Goal: Navigation & Orientation: Find specific page/section

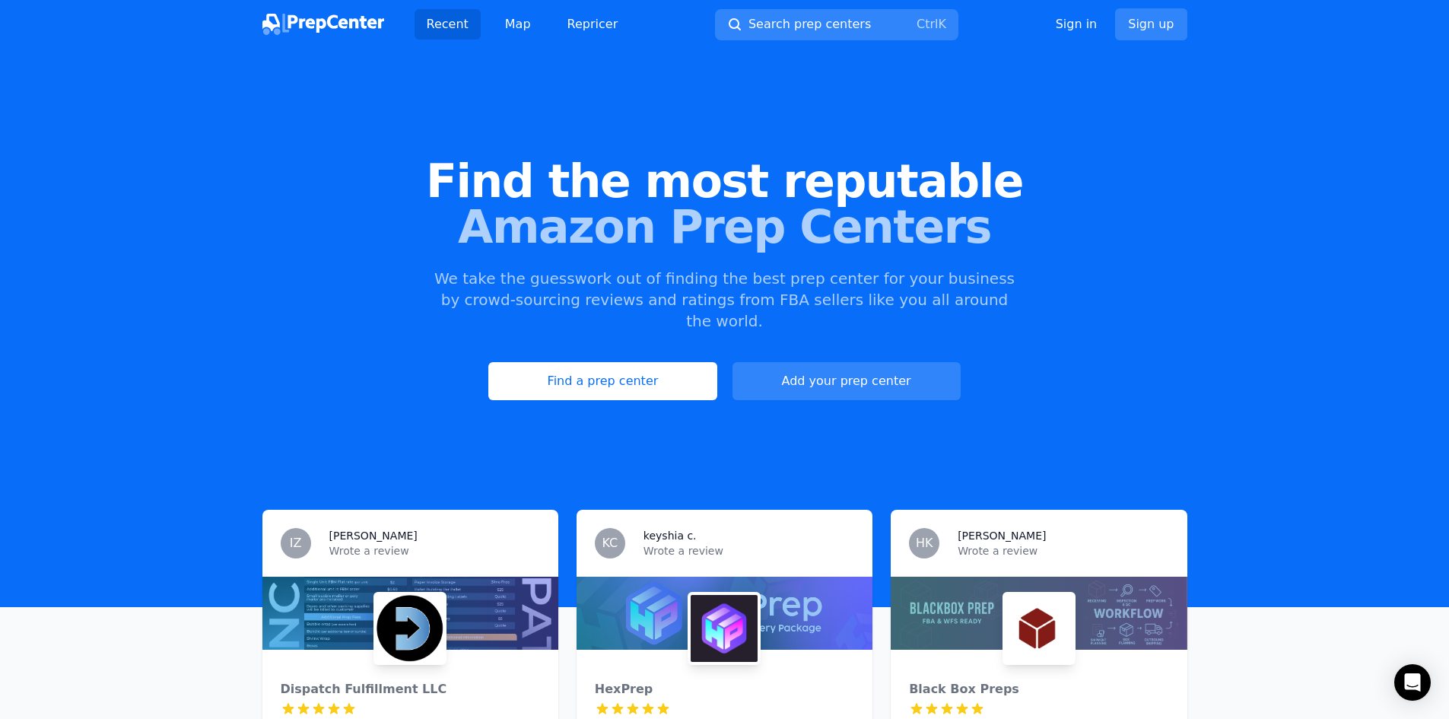
scroll to position [228, 0]
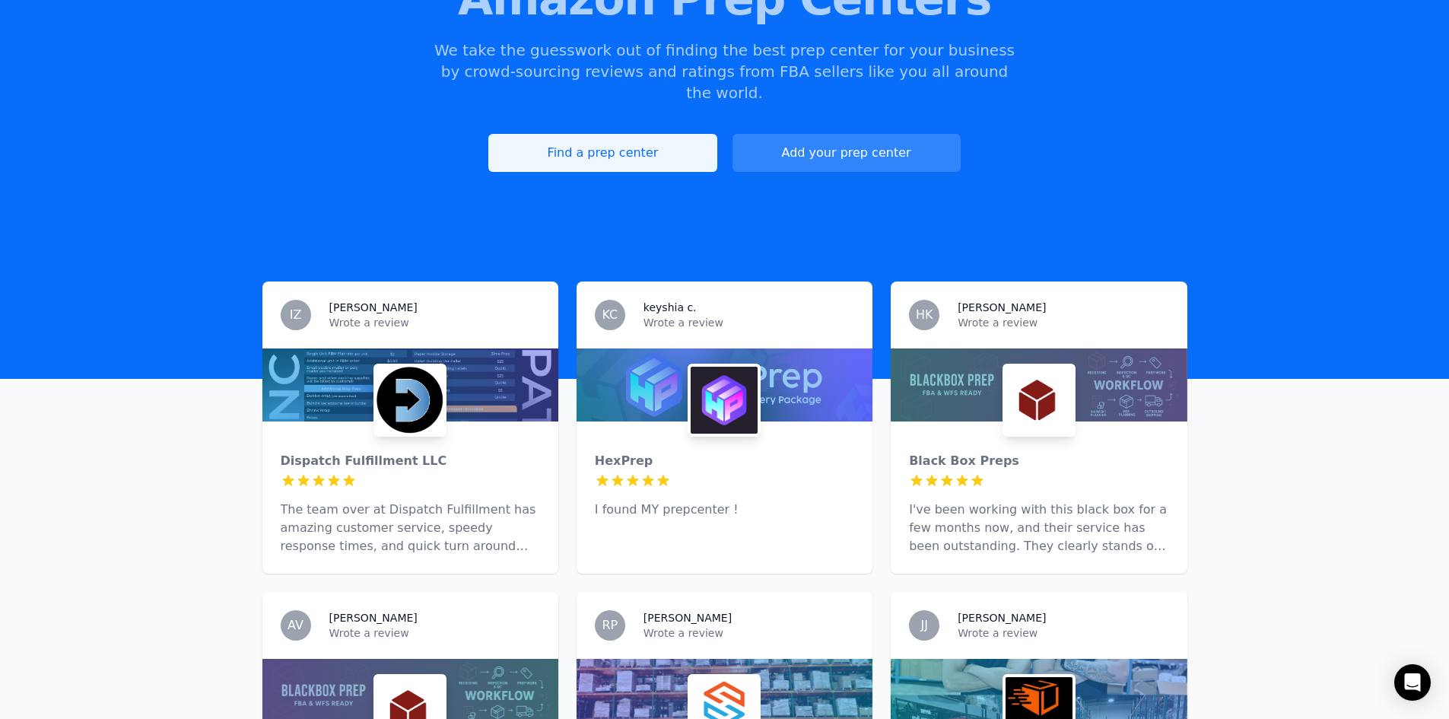
click at [647, 134] on link "Find a prep center" at bounding box center [602, 153] width 228 height 38
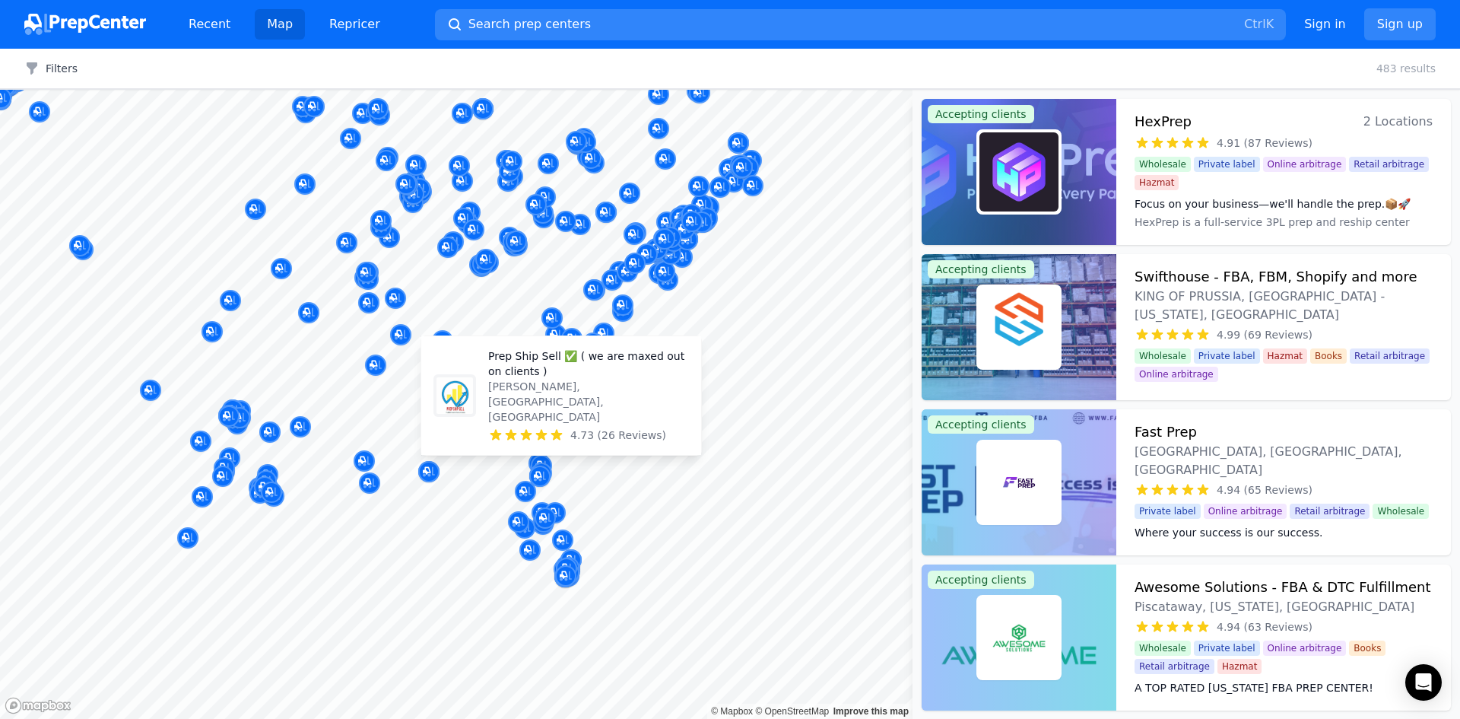
click at [517, 412] on body "Recent Map Repricer Search prep centers Ctrl K Open main menu Sign in Sign up F…" at bounding box center [730, 359] width 1460 height 719
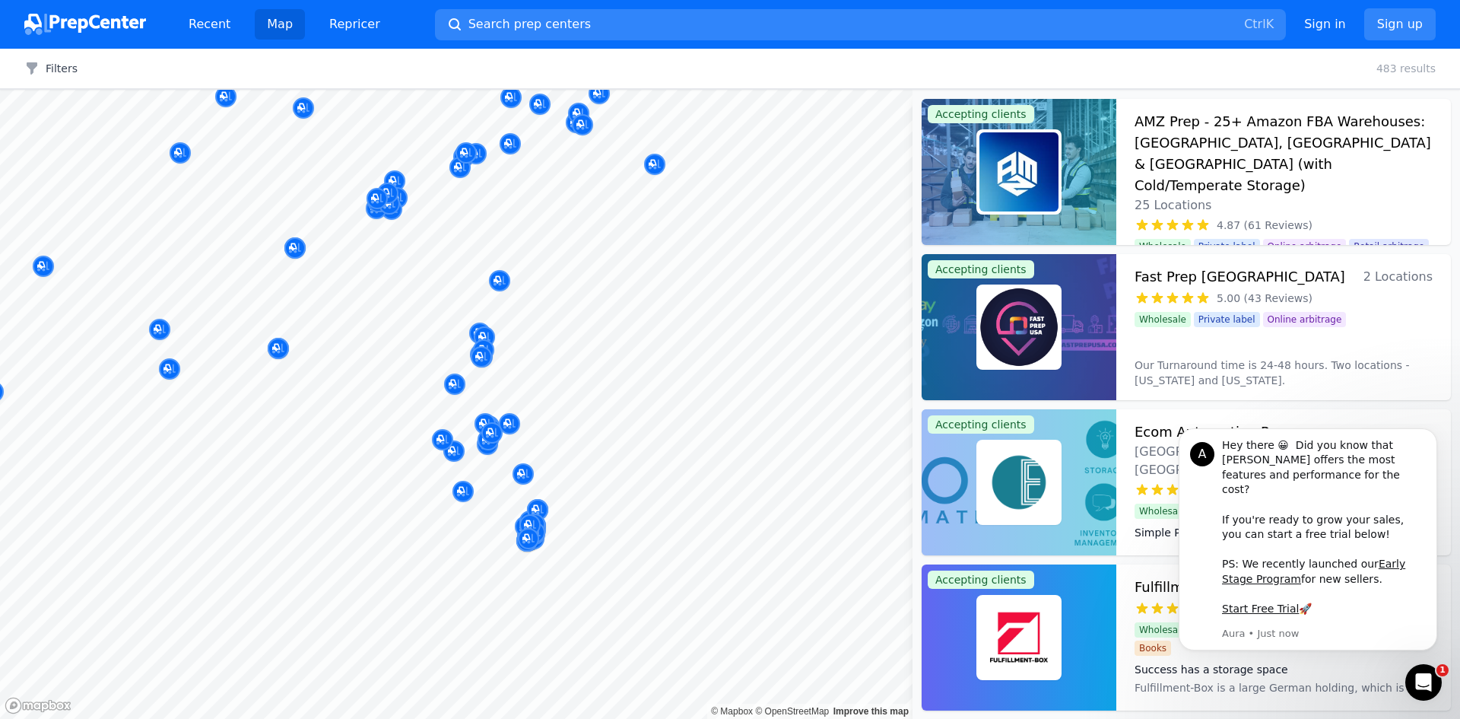
click at [593, 389] on body "Recent Map Repricer Search prep centers Ctrl K Open main menu Sign in Sign up F…" at bounding box center [730, 359] width 1460 height 719
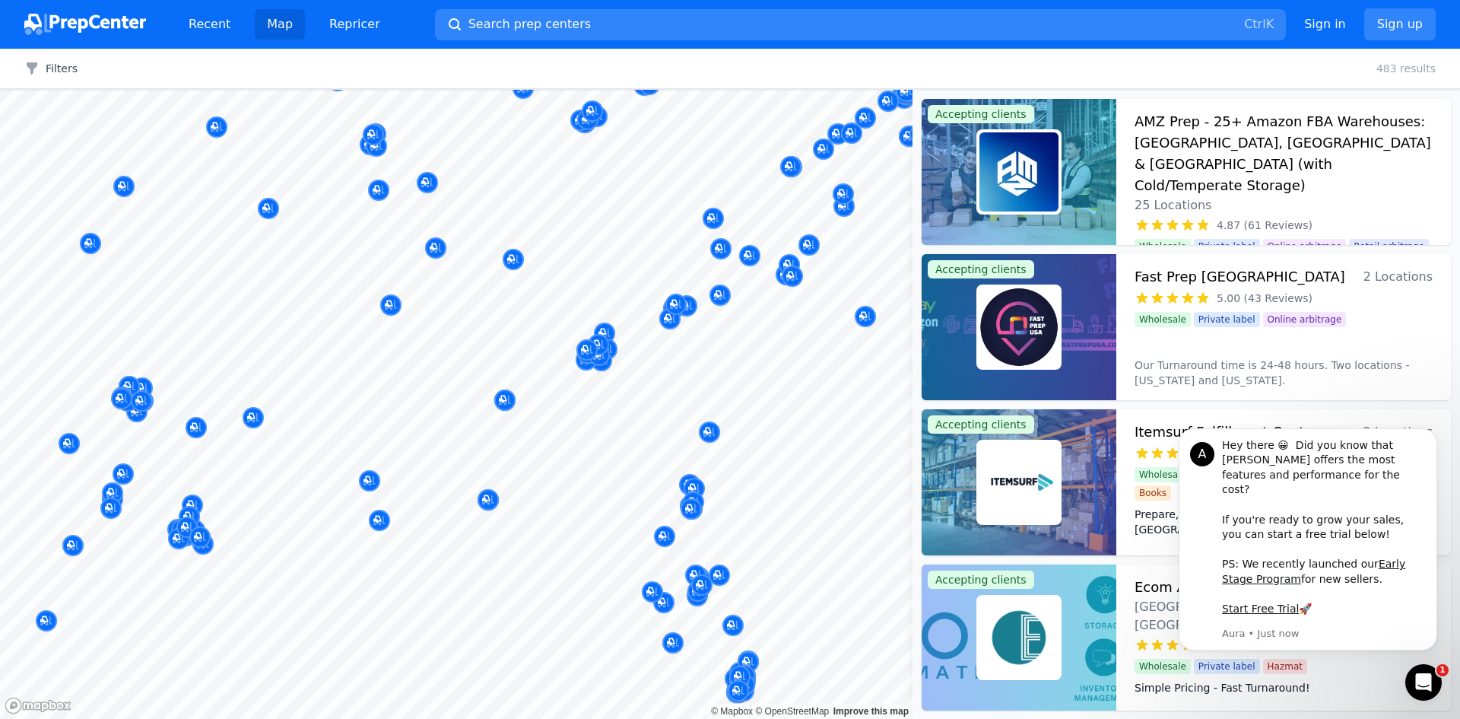
click at [622, 470] on body "Recent Map Repricer Search prep centers Ctrl K Open main menu Sign in Sign up F…" at bounding box center [730, 359] width 1460 height 719
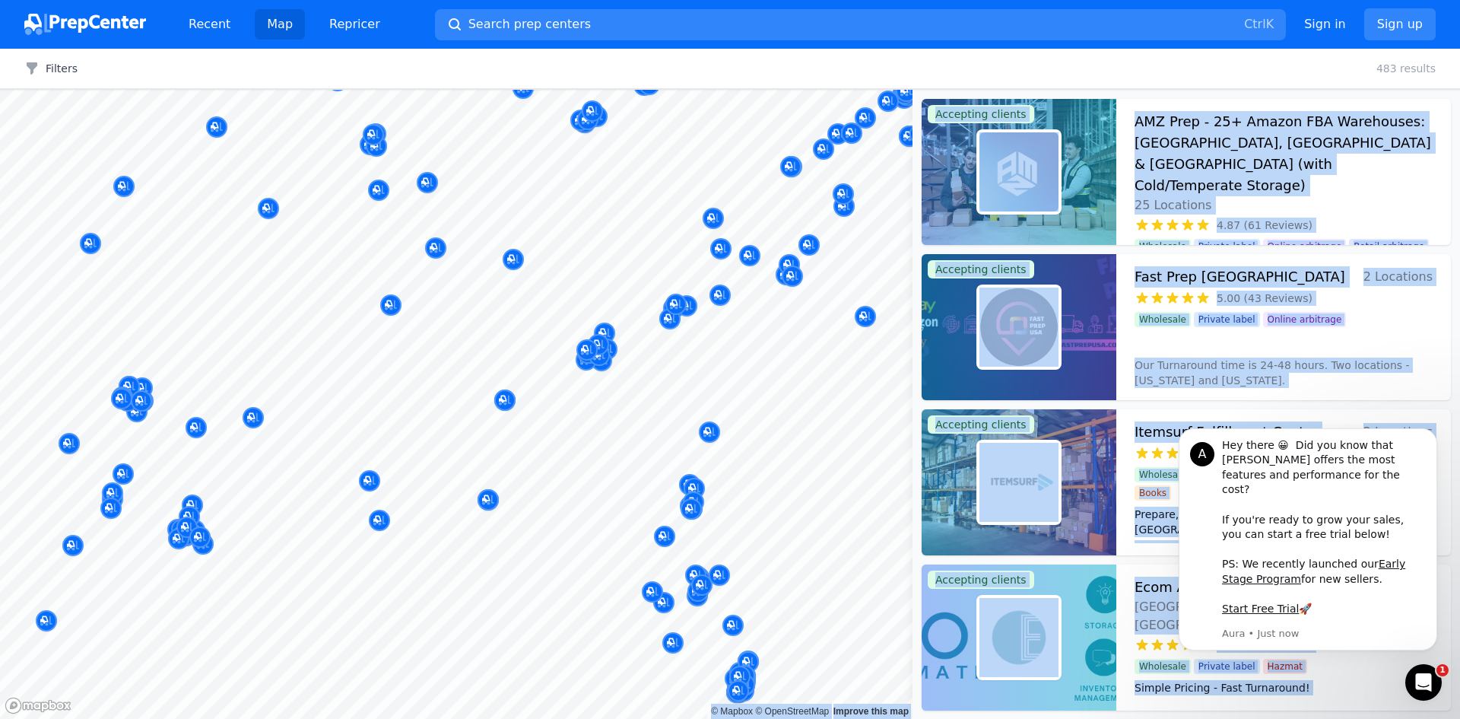
click at [612, 513] on body "Recent Map Repricer Search prep centers Ctrl K Open main menu Sign in Sign up F…" at bounding box center [730, 359] width 1460 height 719
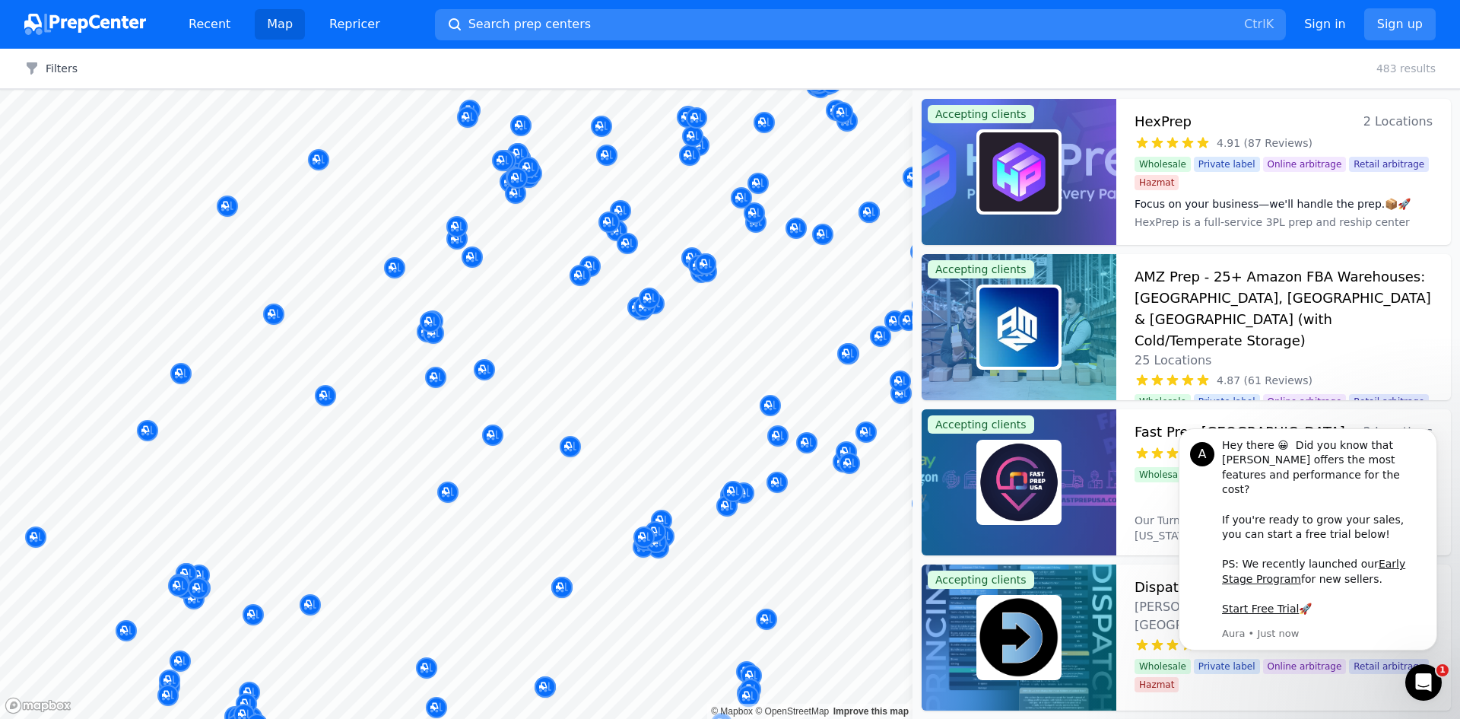
click at [551, 480] on div at bounding box center [542, 476] width 292 height 12
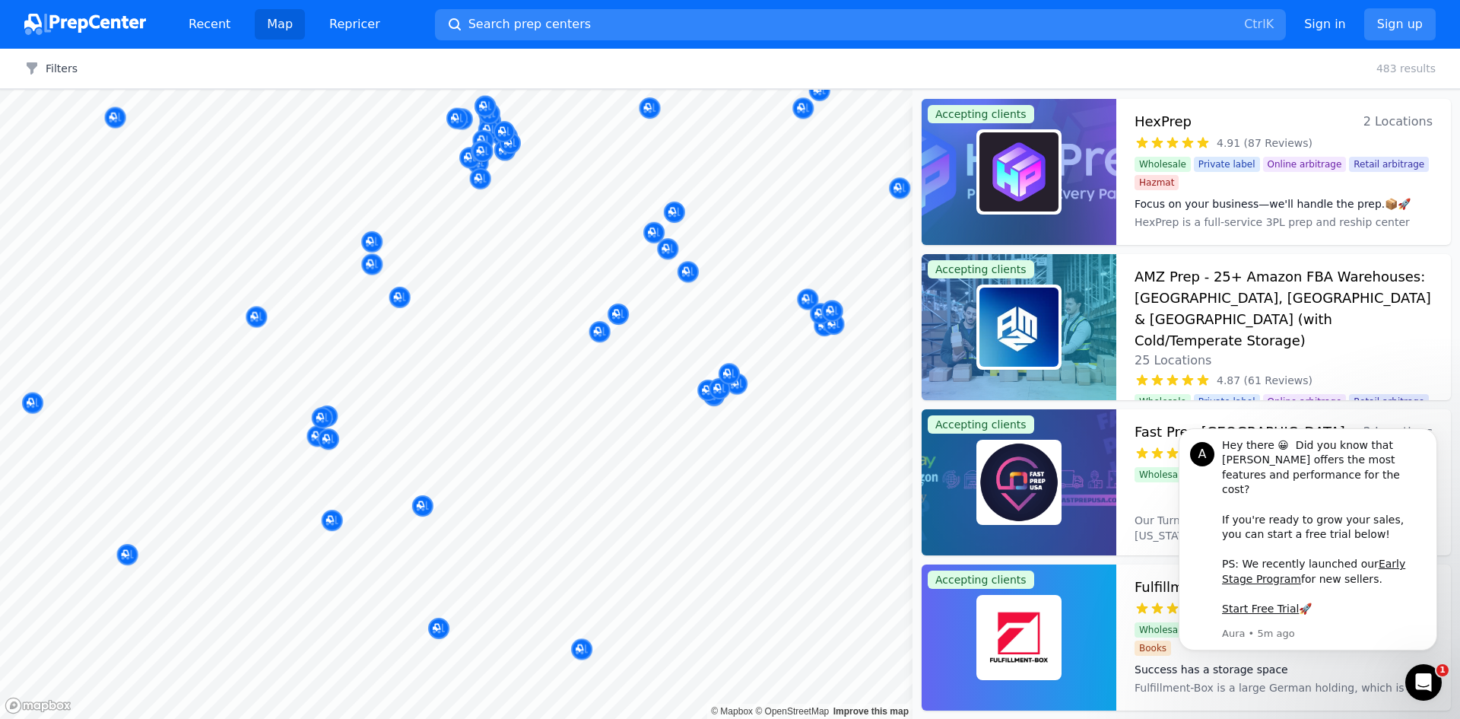
click at [980, 414] on div "Map © Mapbox © OpenStreetMap Improve this map Accepting clients HexPrep 2 Locat…" at bounding box center [730, 404] width 1460 height 629
